Goal: Information Seeking & Learning: Learn about a topic

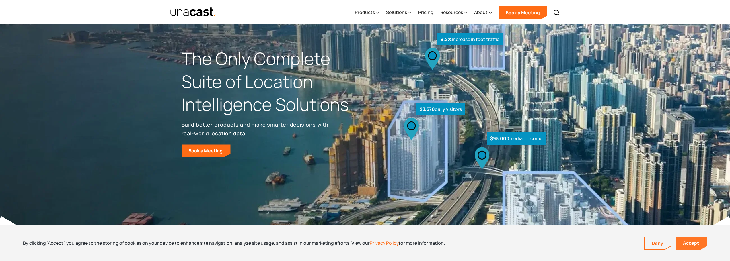
click at [692, 244] on link "Accept" at bounding box center [691, 243] width 31 height 13
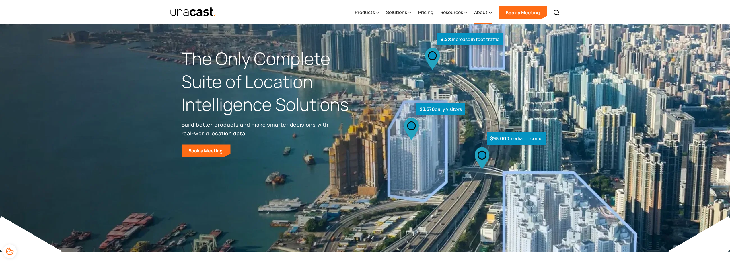
click at [492, 13] on icon at bounding box center [490, 13] width 3 height 6
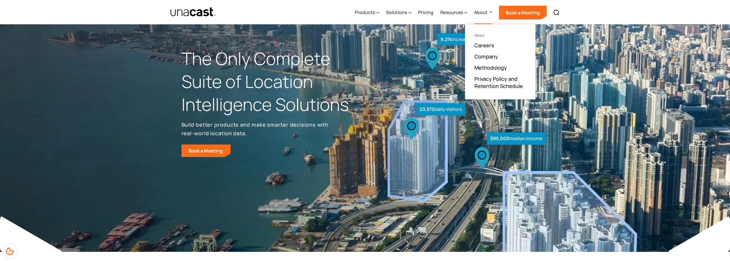
click at [492, 13] on icon at bounding box center [490, 12] width 3 height 6
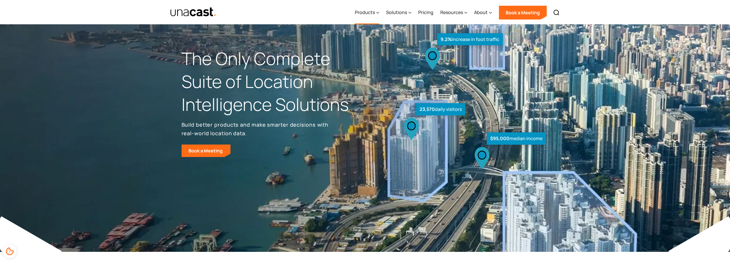
click at [373, 14] on div "Products" at bounding box center [365, 12] width 20 height 7
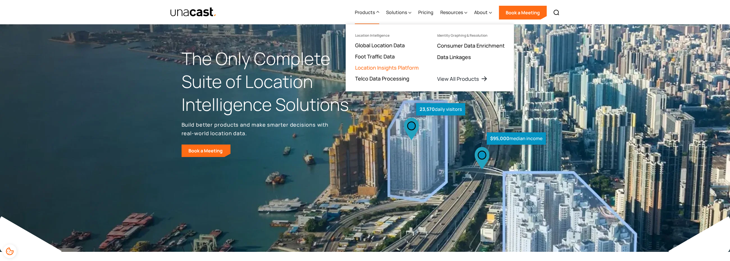
click at [398, 70] on link "Location Insights Platform" at bounding box center [387, 67] width 64 height 7
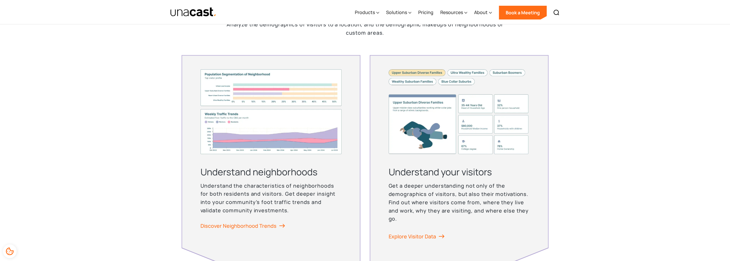
scroll to position [1577, 0]
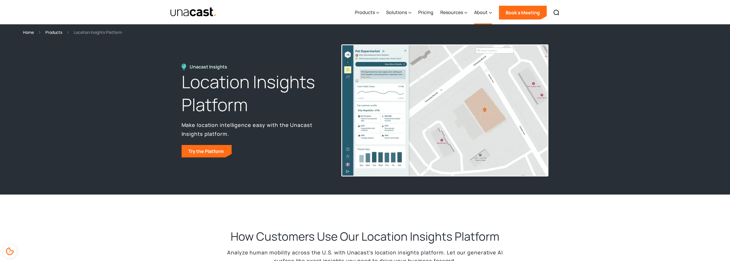
click at [483, 11] on div "About" at bounding box center [480, 12] width 13 height 7
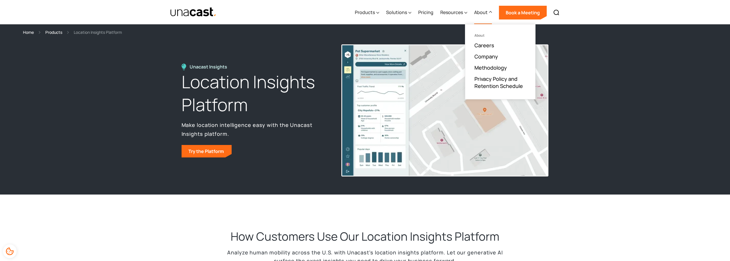
click at [483, 10] on div "About" at bounding box center [480, 12] width 13 height 7
